Goal: Find specific page/section: Find specific page/section

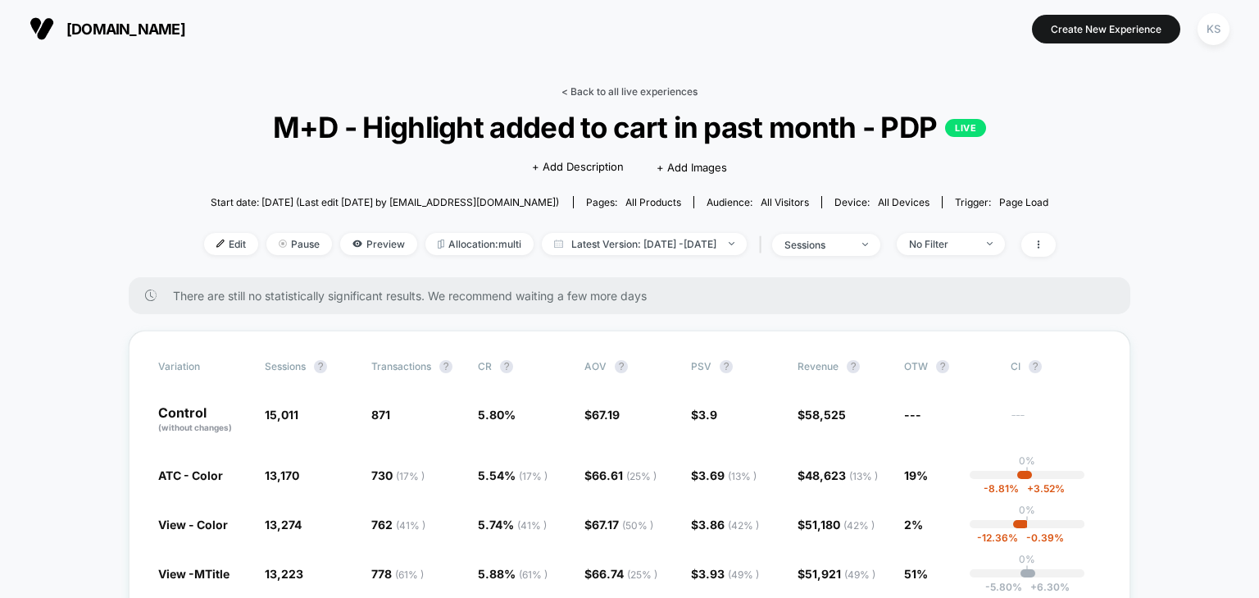
click at [585, 87] on link "< Back to all live experiences" at bounding box center [630, 91] width 136 height 12
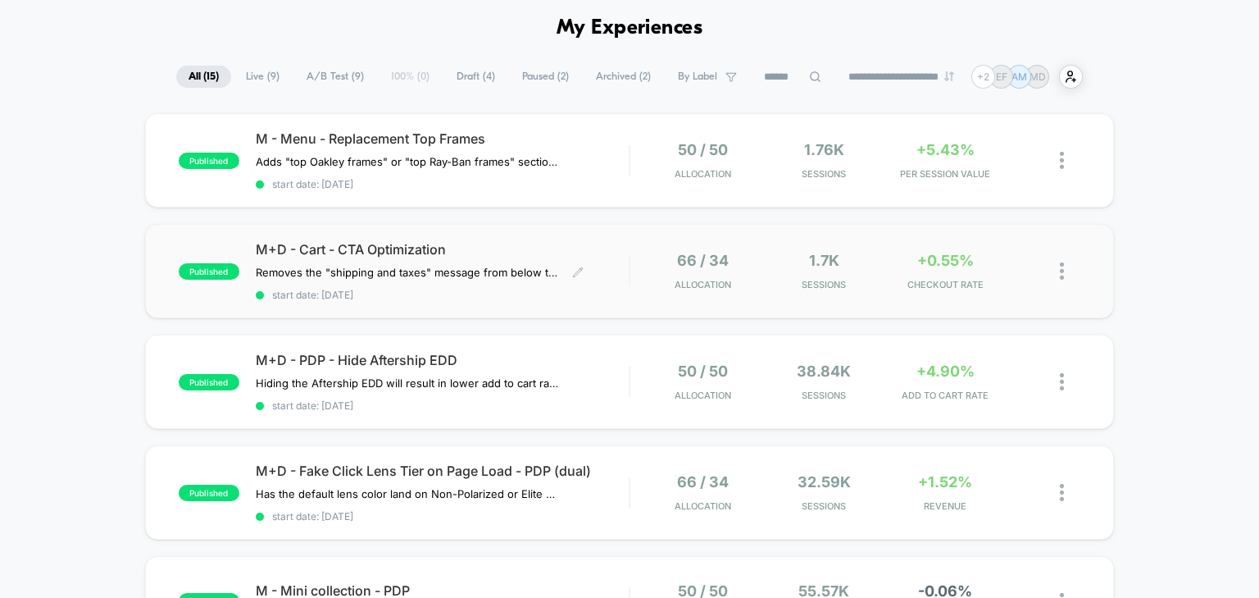
scroll to position [131, 0]
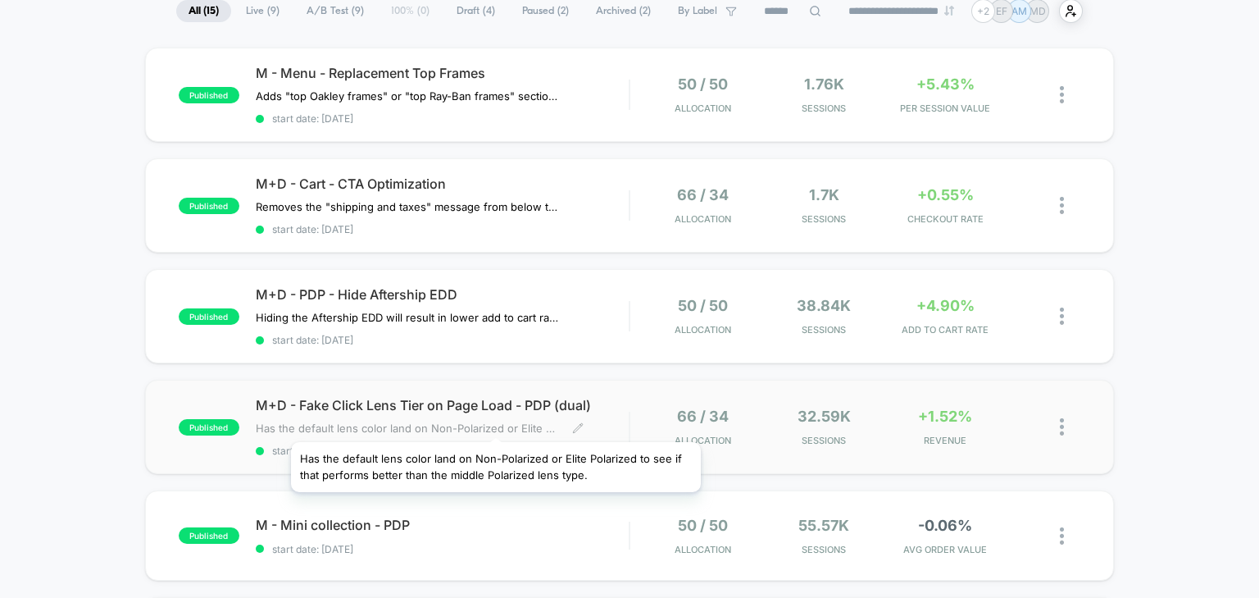
click at [496, 421] on span "Has the default lens color land on Non-Polarized or Elite Polarized to see if t…" at bounding box center [408, 427] width 304 height 13
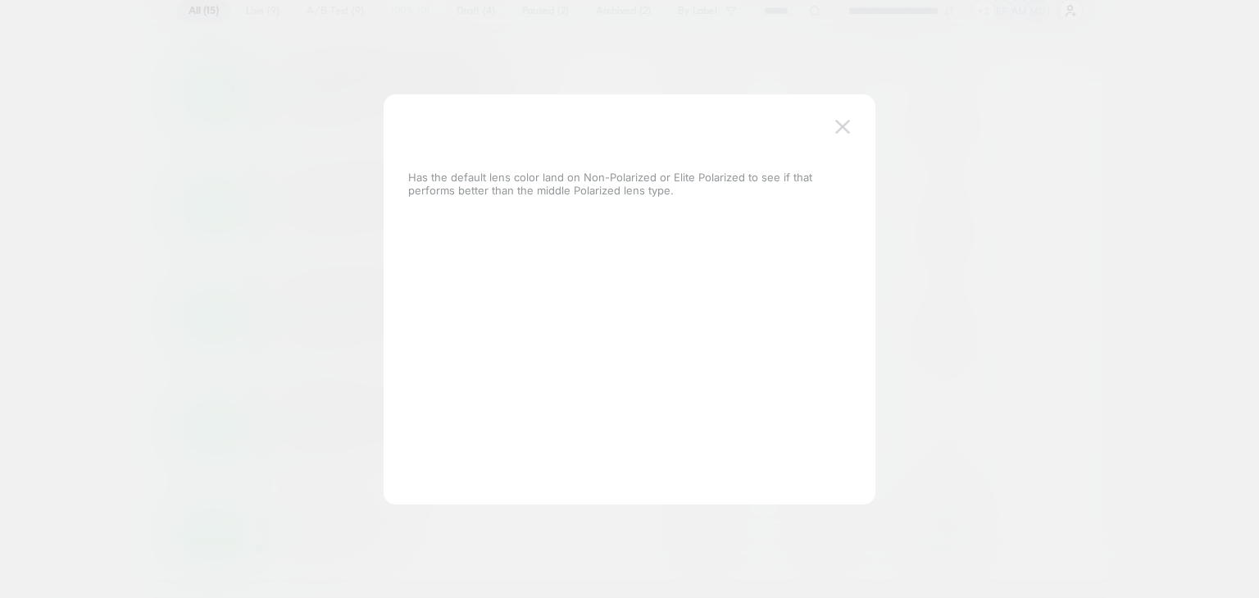
click at [836, 122] on img at bounding box center [842, 127] width 15 height 14
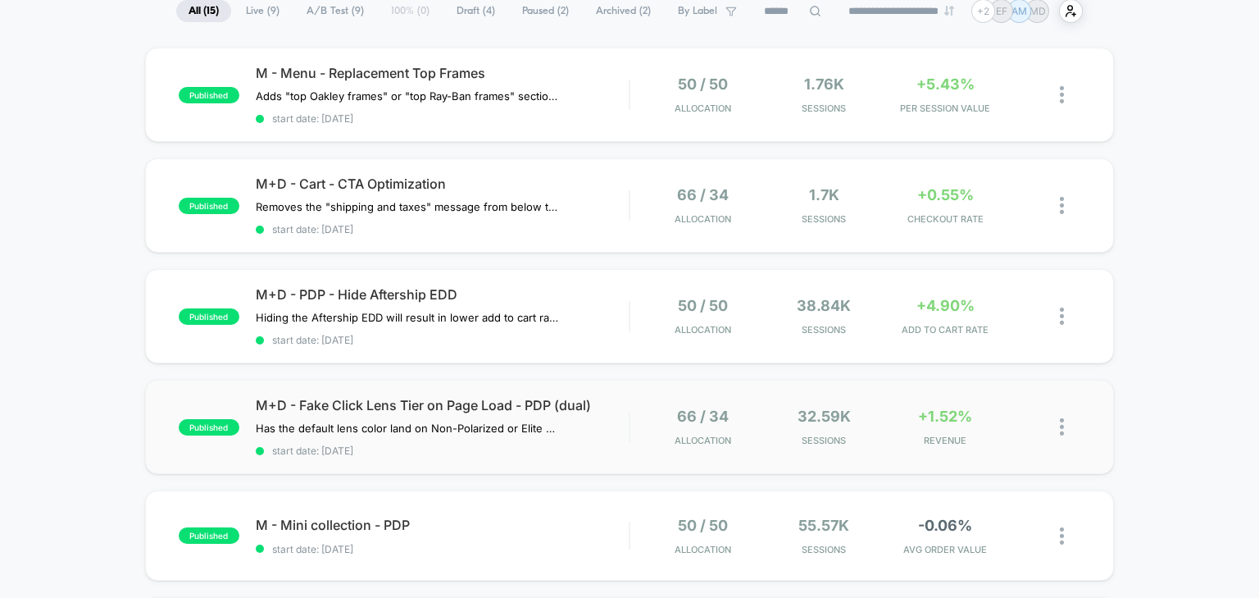
click at [477, 458] on div "published M+D - Fake Click Lens Tier on Page Load - PDP (dual) Has the default …" at bounding box center [630, 427] width 970 height 94
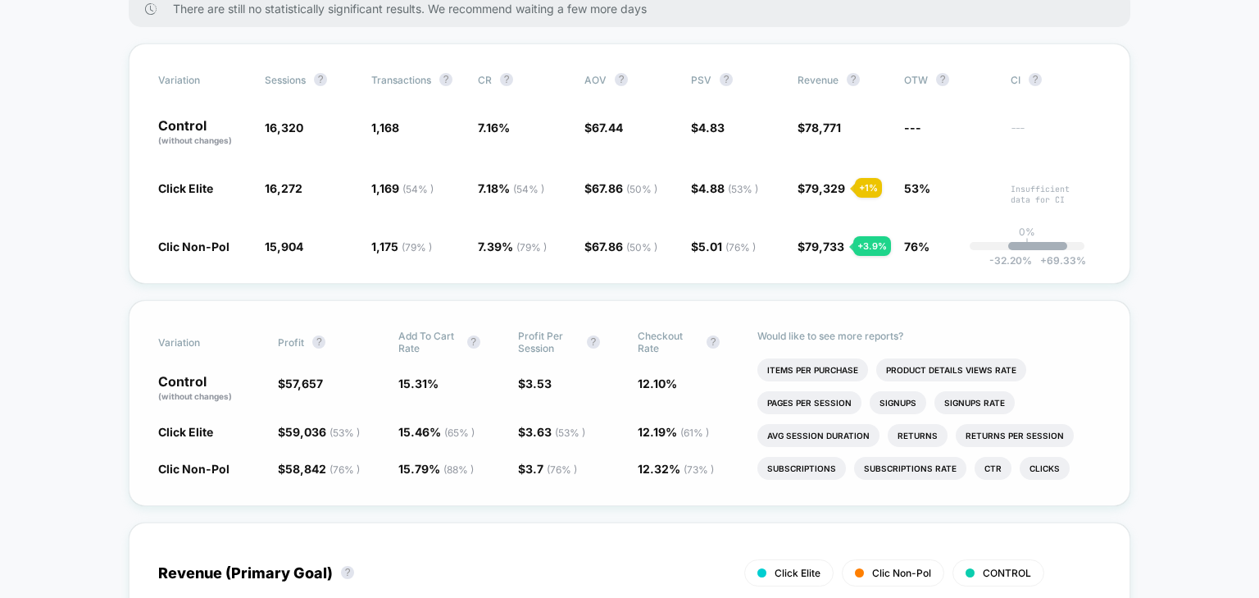
scroll to position [262, 0]
